Goal: Complete application form

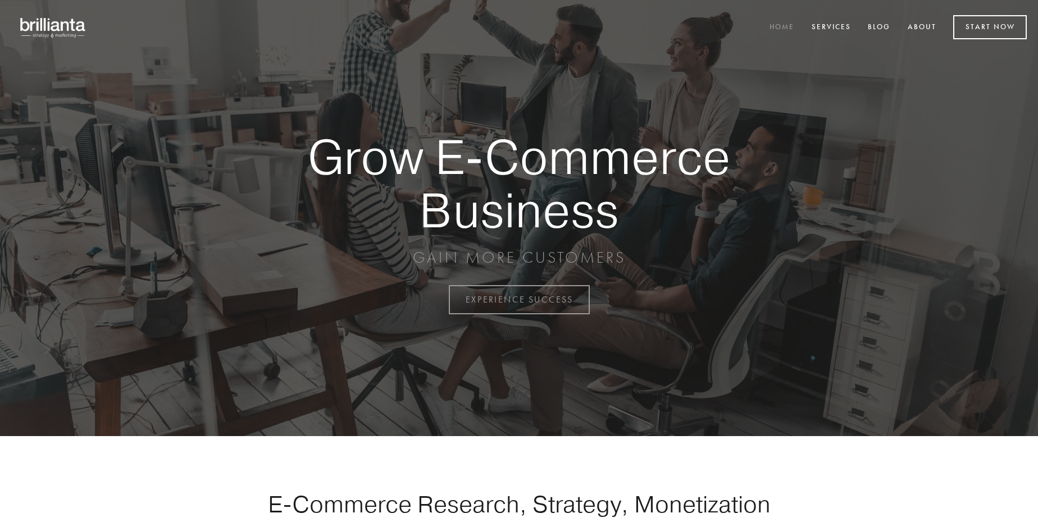
scroll to position [2944, 0]
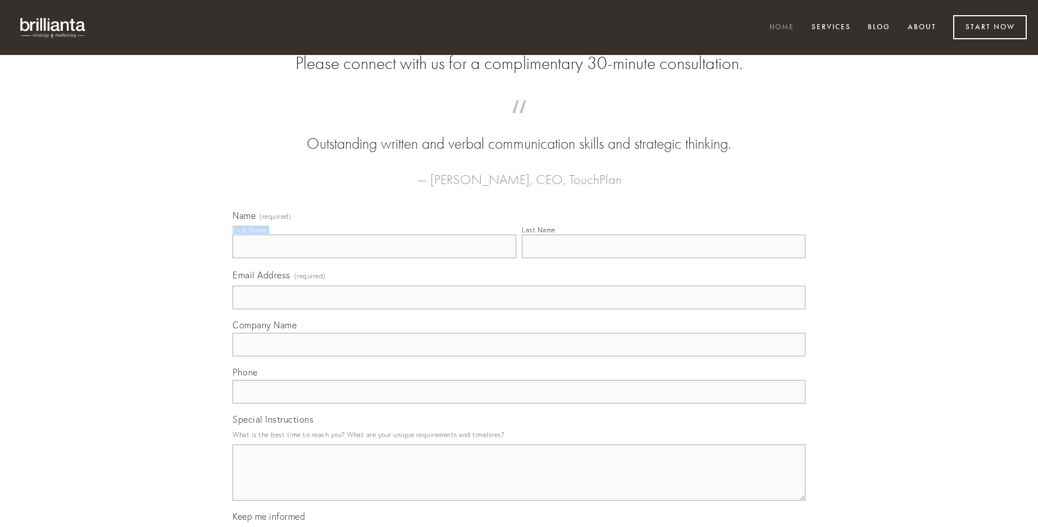
type input "[PERSON_NAME]"
click at [663, 258] on input "Last Name" at bounding box center [664, 247] width 284 height 24
type input "[PERSON_NAME]"
click at [519, 309] on input "Email Address (required)" at bounding box center [519, 298] width 573 height 24
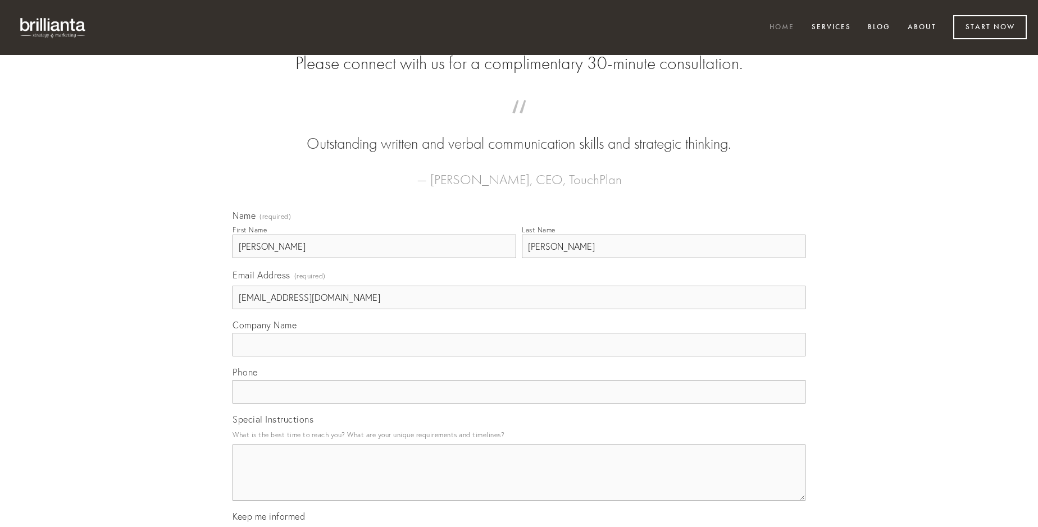
type input "[EMAIL_ADDRESS][DOMAIN_NAME]"
click at [519, 357] on input "Company Name" at bounding box center [519, 345] width 573 height 24
type input "deorsum"
click at [519, 404] on input "text" at bounding box center [519, 392] width 573 height 24
click at [519, 483] on textarea "Special Instructions" at bounding box center [519, 473] width 573 height 56
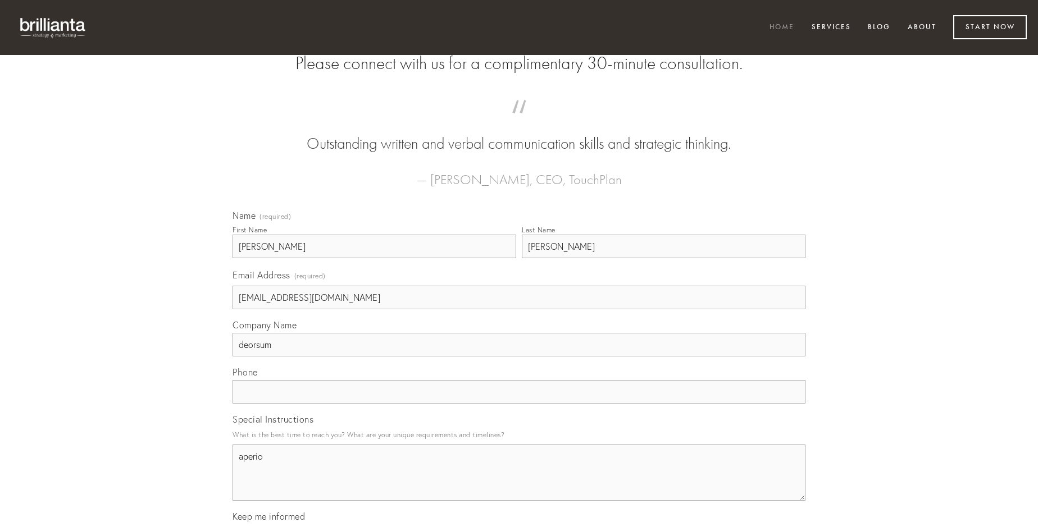
type textarea "aperio"
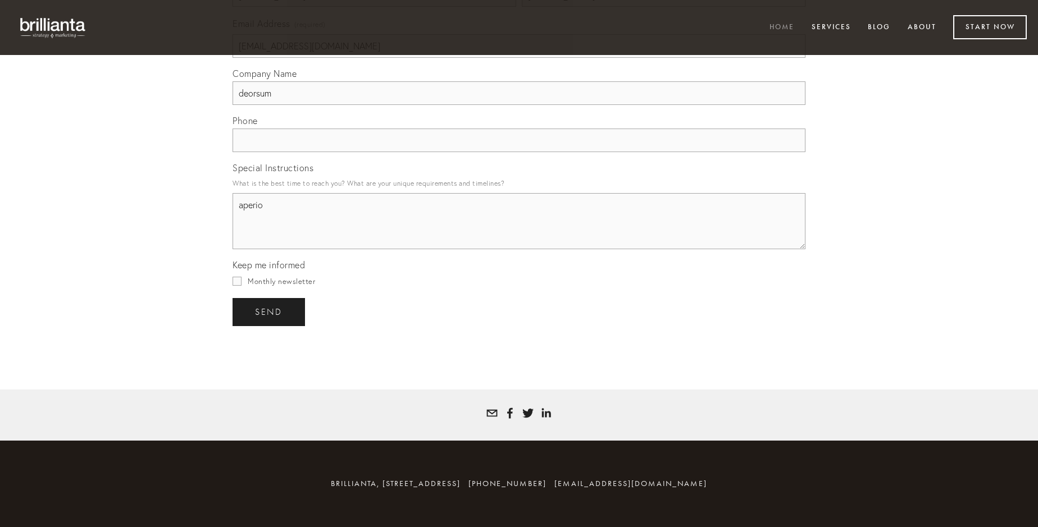
click at [270, 312] on span "send" at bounding box center [269, 312] width 28 height 10
